Goal: Feedback & Contribution: Leave review/rating

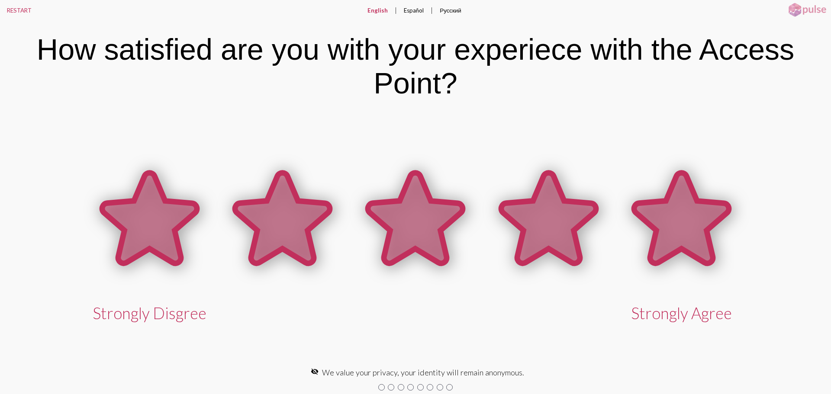
click at [688, 236] on icon at bounding box center [681, 218] width 95 height 90
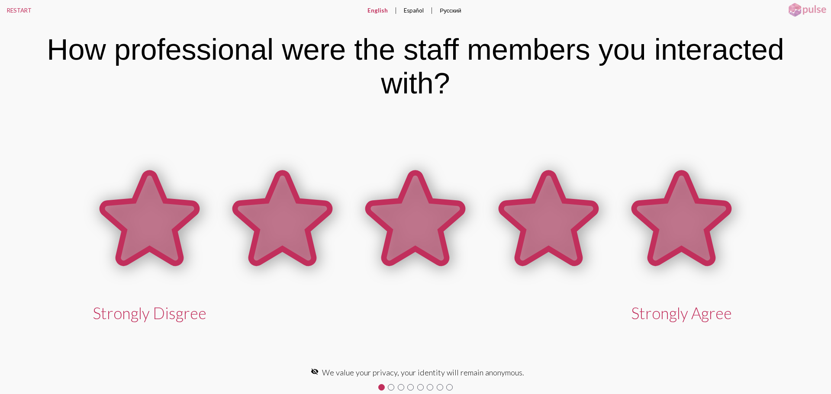
click at [688, 236] on icon at bounding box center [681, 218] width 95 height 90
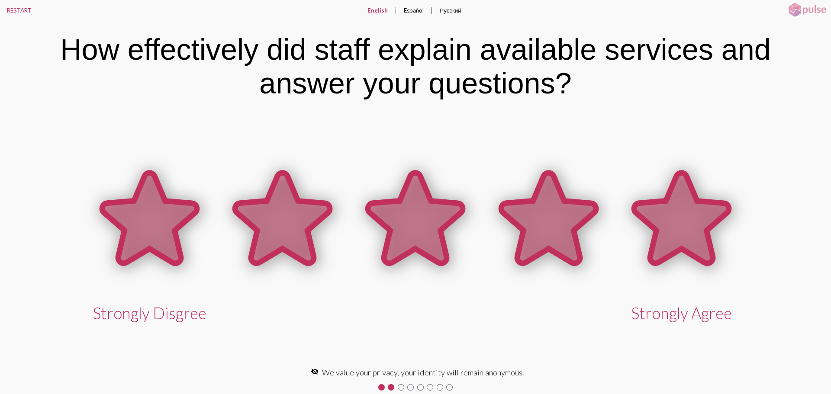
click at [688, 236] on icon at bounding box center [681, 218] width 95 height 90
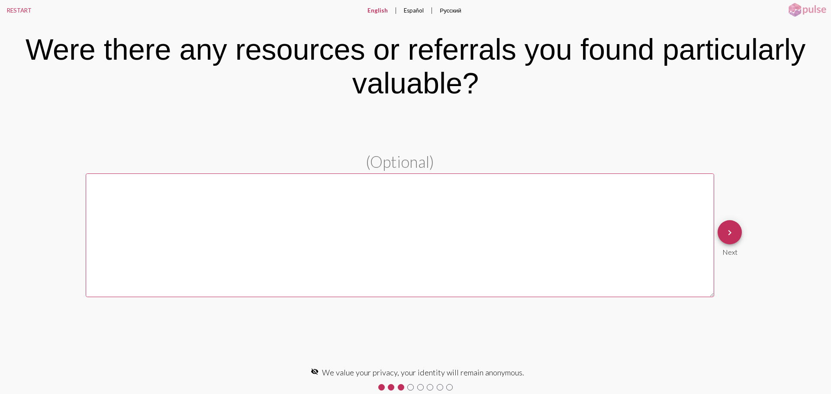
click at [407, 199] on textarea at bounding box center [400, 235] width 628 height 123
paste textarea "[PERSON_NAME] sends weekly resources that have been incredibly helpful to me an…"
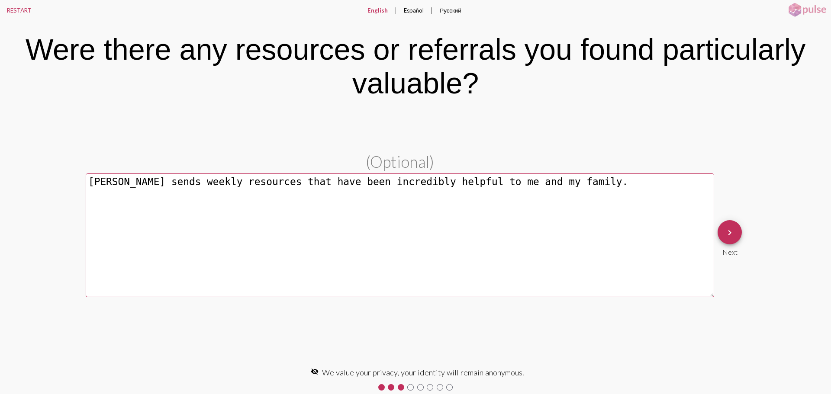
type textarea "[PERSON_NAME] sends weekly resources that have been incredibly helpful to me an…"
click at [737, 242] on button "keyboard_arrow_right" at bounding box center [730, 232] width 24 height 24
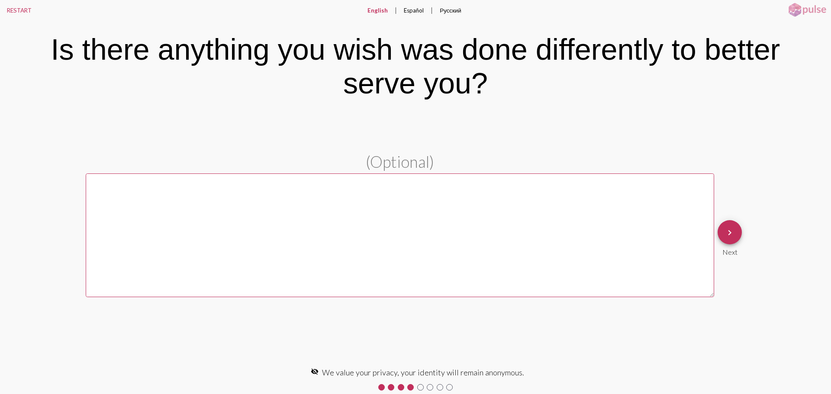
click at [394, 232] on textarea at bounding box center [400, 235] width 628 height 123
click at [732, 236] on mat-icon "keyboard_arrow_right" at bounding box center [729, 233] width 10 height 10
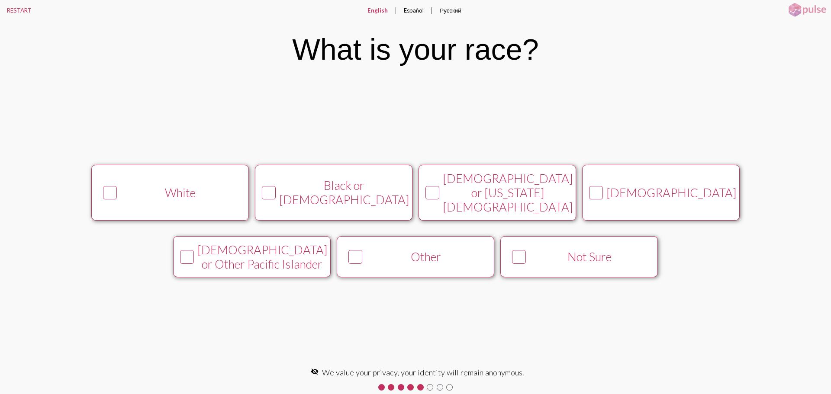
click at [194, 201] on button "White" at bounding box center [170, 192] width 158 height 55
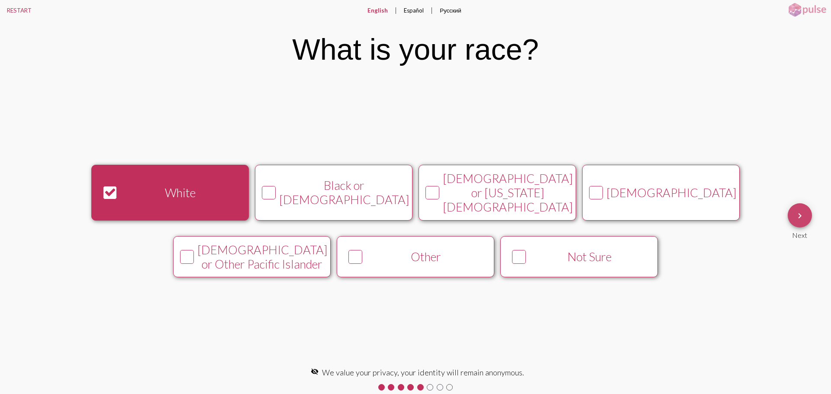
click at [805, 228] on span "keyboard_arrow_right" at bounding box center [800, 215] width 10 height 25
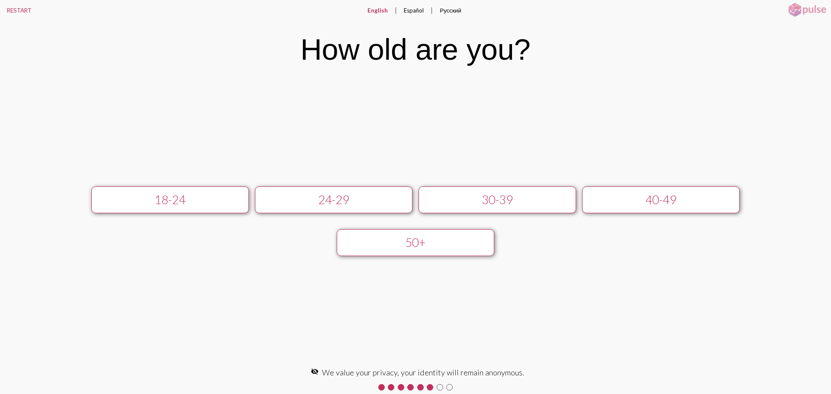
click at [645, 209] on button "40-49" at bounding box center [661, 200] width 158 height 27
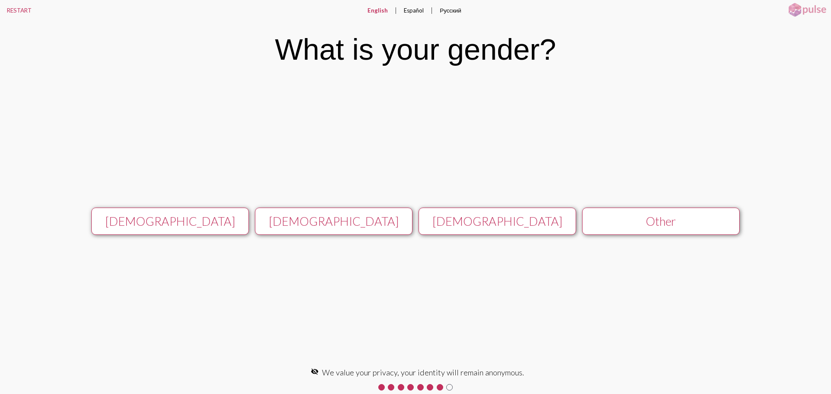
click at [317, 218] on div "[DEMOGRAPHIC_DATA]" at bounding box center [333, 221] width 141 height 14
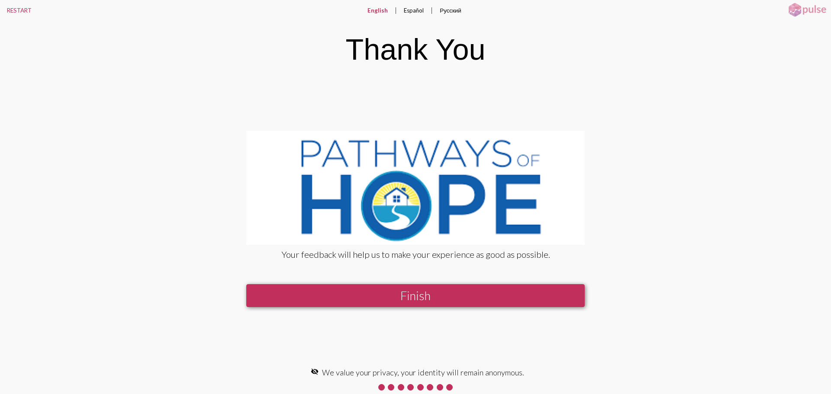
click at [385, 296] on button "Finish" at bounding box center [415, 295] width 338 height 23
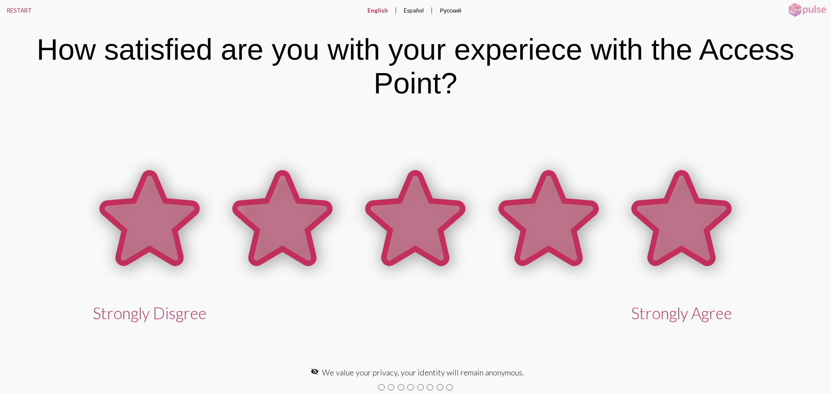
click at [682, 217] on icon at bounding box center [681, 218] width 95 height 90
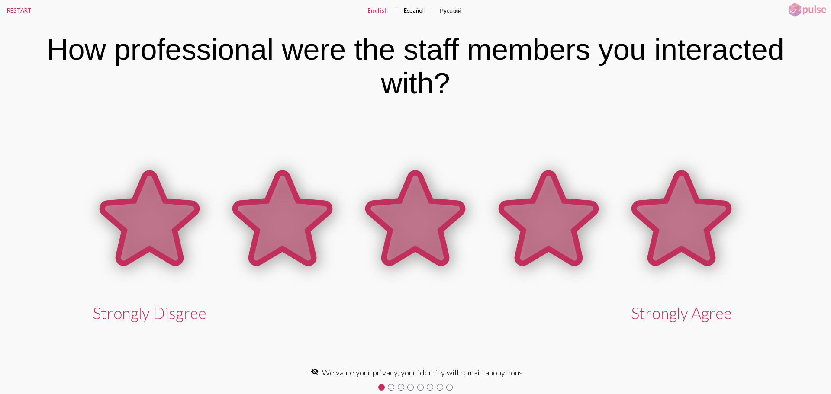
click at [682, 217] on icon at bounding box center [681, 218] width 95 height 90
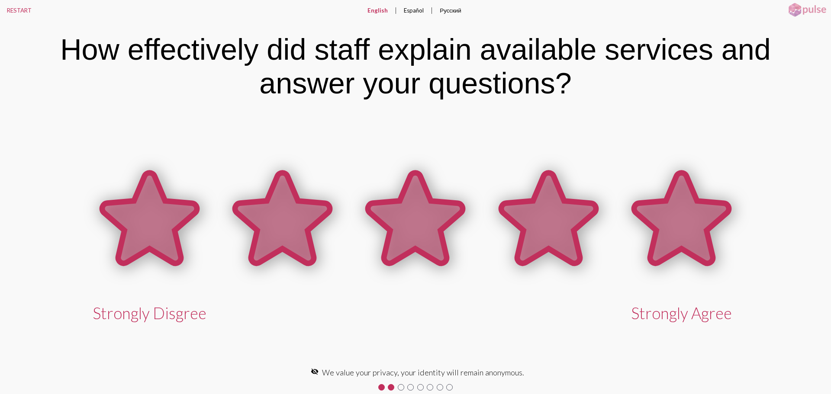
click at [682, 217] on icon at bounding box center [681, 218] width 95 height 90
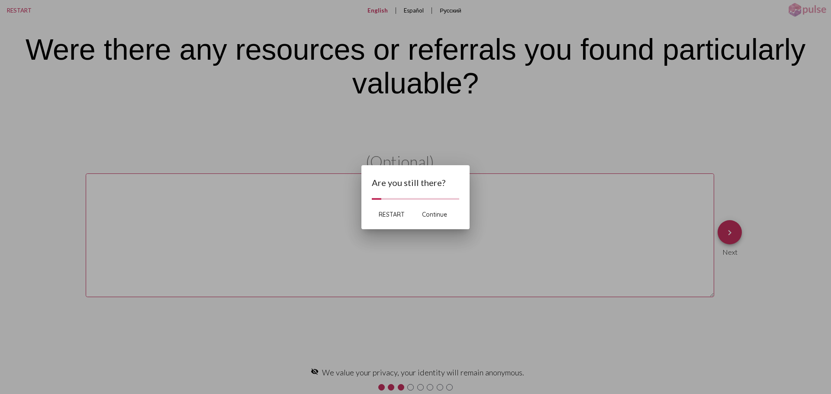
click at [441, 213] on span "Continue" at bounding box center [434, 215] width 25 height 8
click at [421, 10] on div at bounding box center [415, 197] width 831 height 394
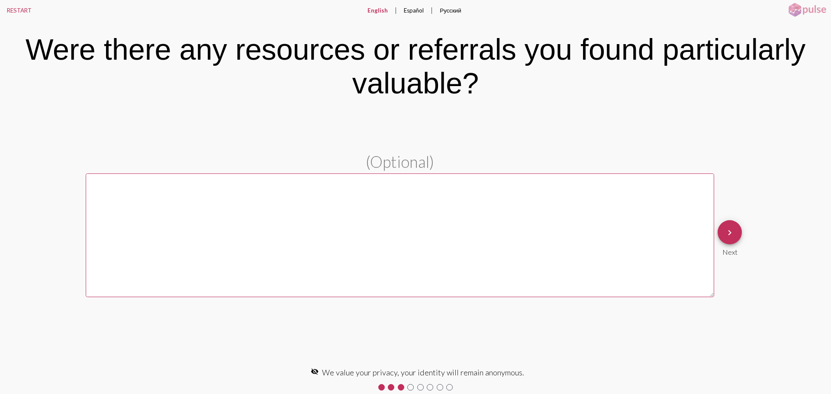
click at [421, 10] on button "Español" at bounding box center [414, 10] width 34 height 21
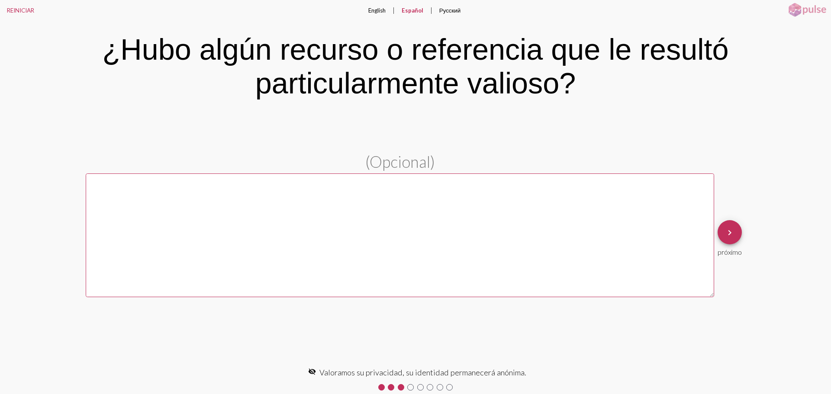
click at [485, 241] on textarea at bounding box center [400, 235] width 628 height 123
paste textarea "[PERSON_NAME] proporcionó a mis hijos mochilas y material escolar justo a tiemp…"
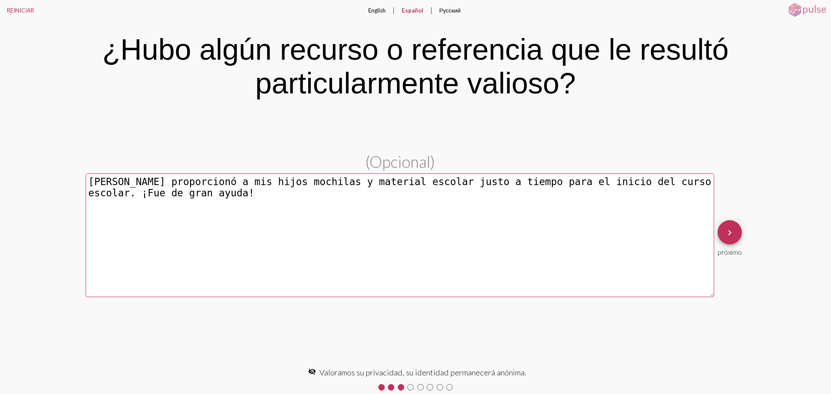
type textarea "[PERSON_NAME] proporcionó a mis hijos mochilas y material escolar justo a tiemp…"
click at [726, 238] on span "keyboard_arrow_right" at bounding box center [729, 232] width 10 height 25
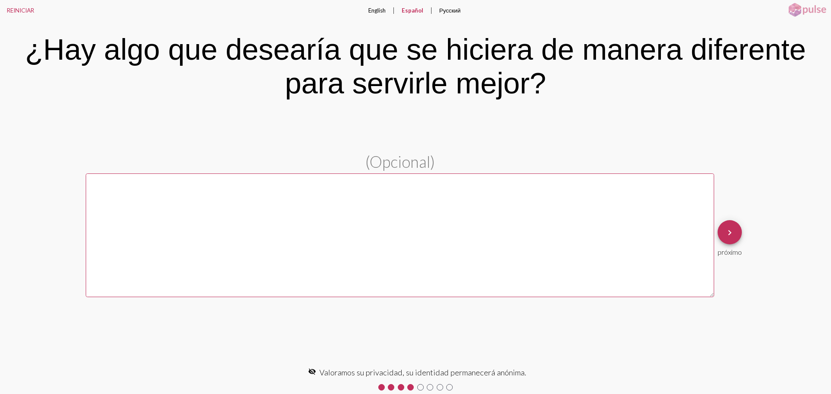
click at [717, 238] on div "keyboard_arrow_right próximo" at bounding box center [729, 238] width 31 height 43
click at [730, 233] on mat-icon "keyboard_arrow_right" at bounding box center [729, 233] width 10 height 10
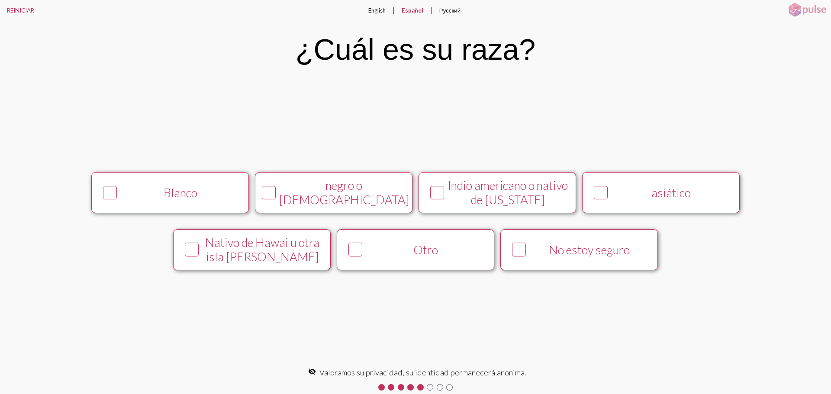
click at [165, 212] on button "Blanco" at bounding box center [170, 192] width 158 height 41
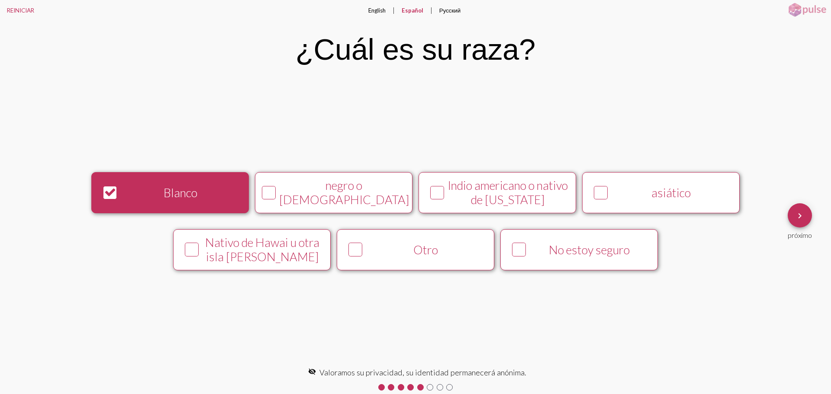
click at [801, 219] on mat-icon "keyboard_arrow_right" at bounding box center [800, 216] width 10 height 10
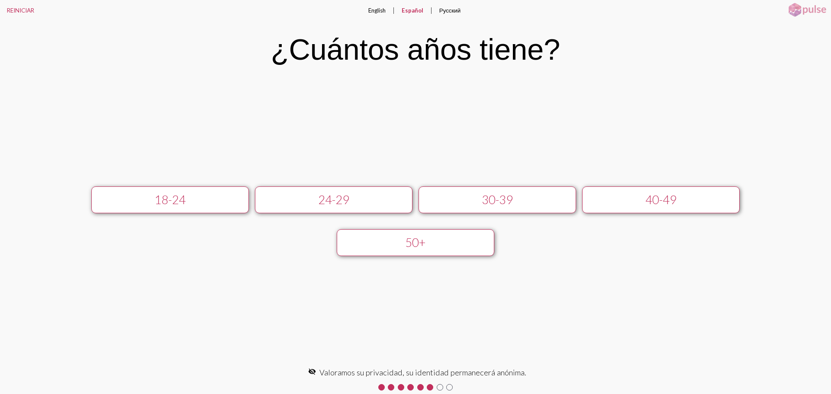
click at [690, 206] on div "40-49" at bounding box center [660, 200] width 141 height 14
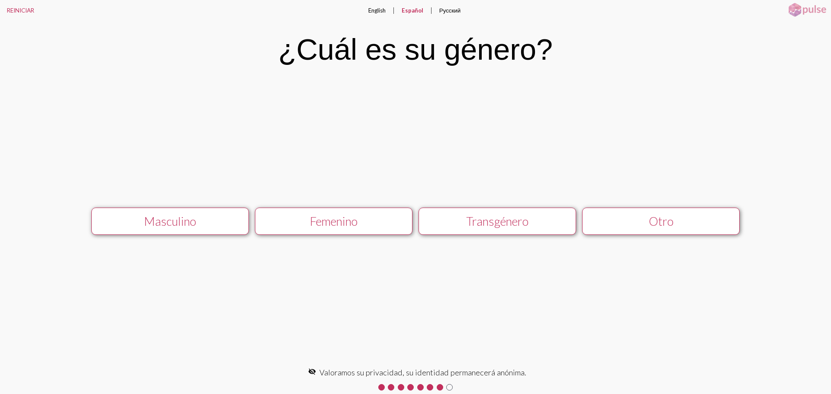
click at [326, 225] on div "Femenino" at bounding box center [333, 221] width 141 height 14
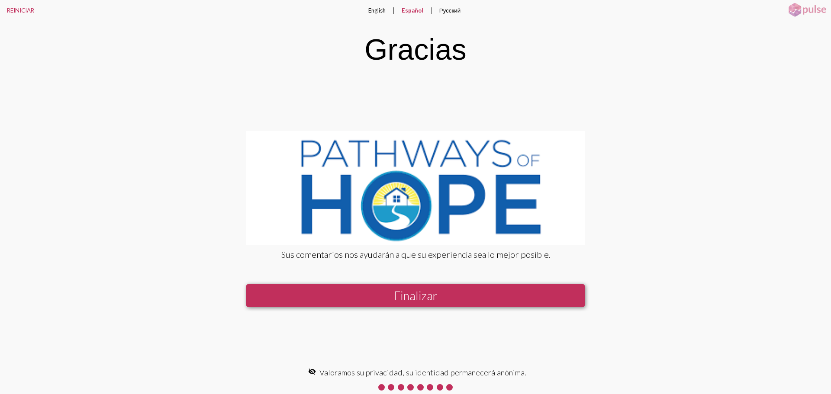
click at [541, 296] on button "Finalizar" at bounding box center [415, 295] width 338 height 23
